Goal: Navigation & Orientation: Find specific page/section

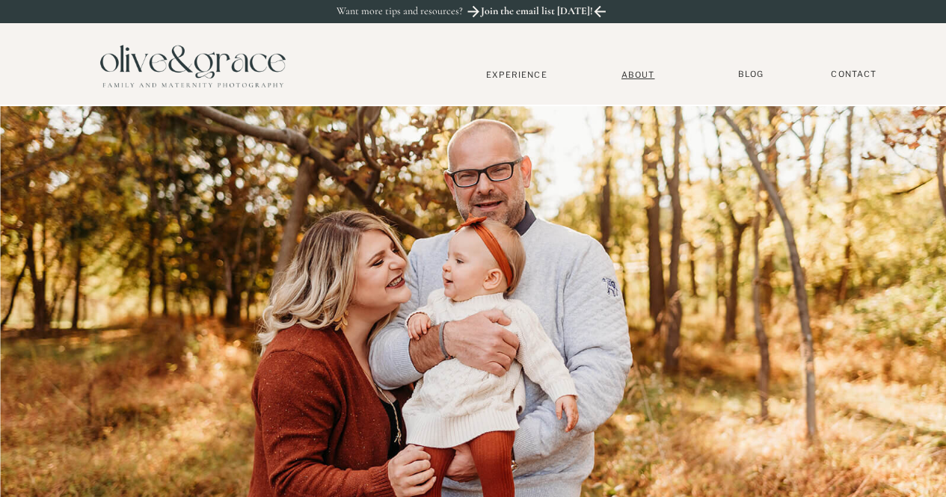
click at [647, 76] on nav "About" at bounding box center [638, 75] width 46 height 10
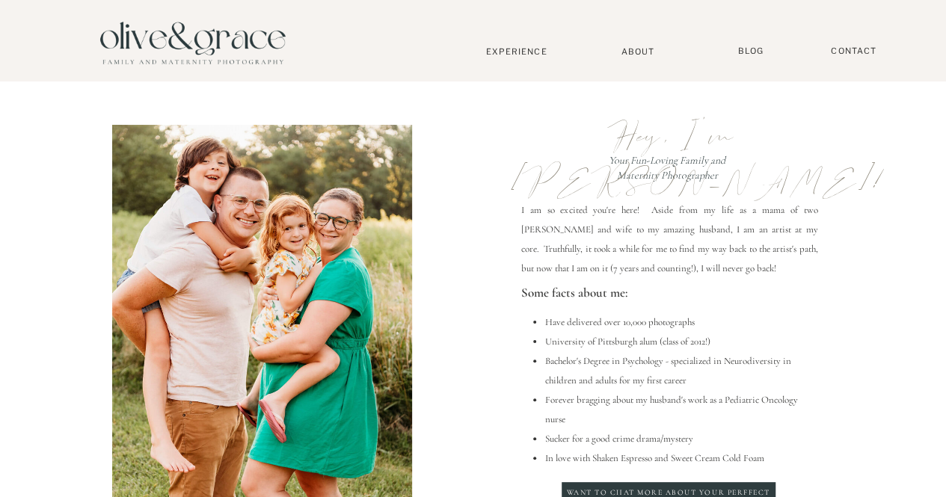
click at [200, 31] on div at bounding box center [192, 42] width 209 height 72
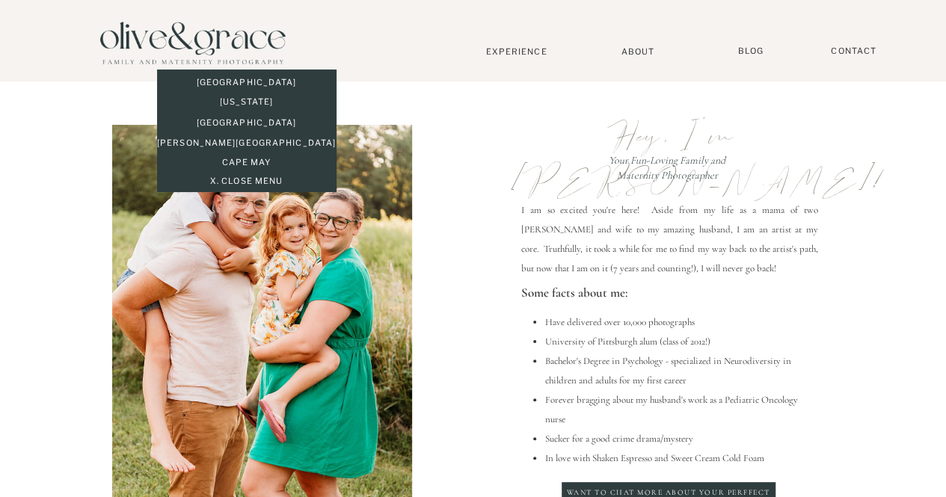
click at [228, 123] on p "[GEOGRAPHIC_DATA]" at bounding box center [246, 123] width 179 height 13
